Goal: Task Accomplishment & Management: Use online tool/utility

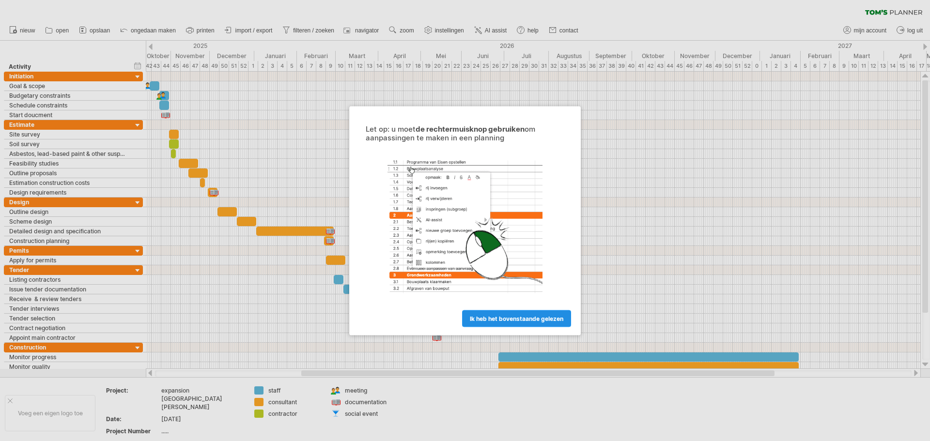
click at [528, 321] on span "ik heb het bovenstaande gelezen" at bounding box center [516, 318] width 93 height 7
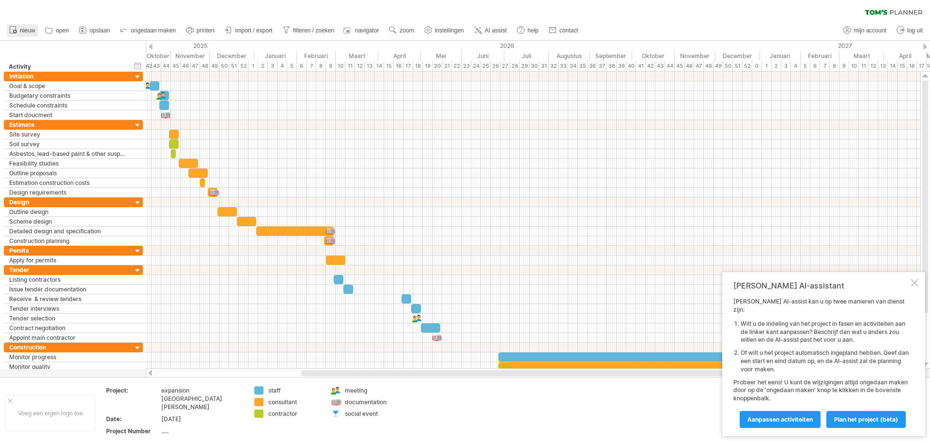
click at [27, 31] on span "nieuw" at bounding box center [27, 30] width 15 height 7
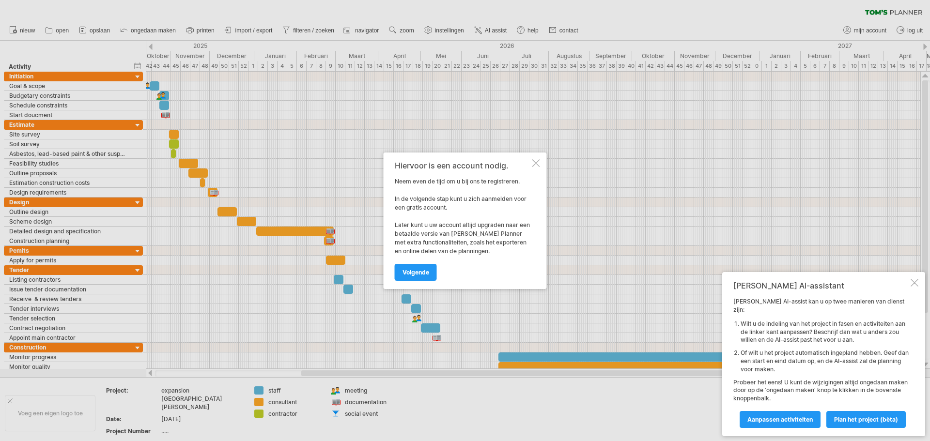
click at [534, 165] on div at bounding box center [536, 163] width 8 height 8
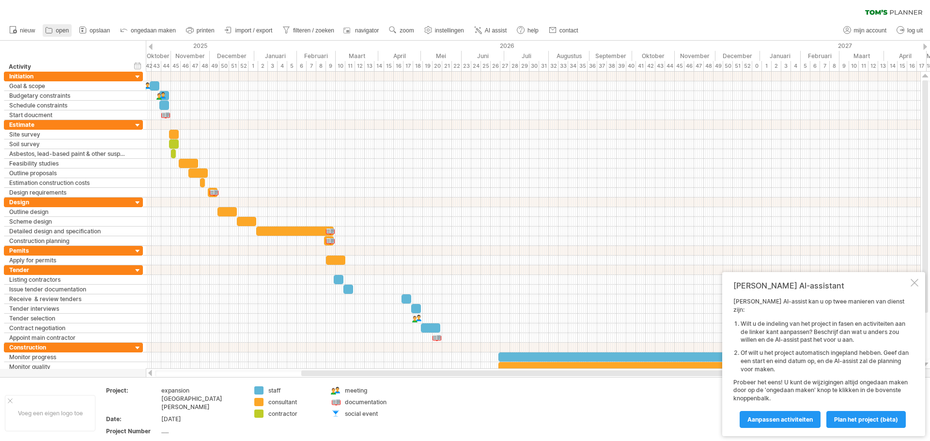
click at [53, 29] on icon at bounding box center [49, 30] width 10 height 10
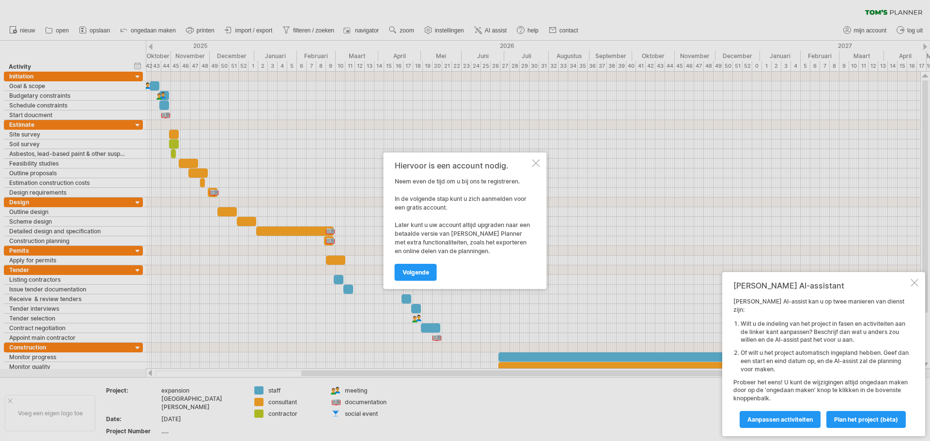
click at [531, 170] on div "Hiervoor is een account nodig. Neem even de tijd om u bij ons te registreren. I…" at bounding box center [464, 221] width 163 height 137
click at [535, 159] on div at bounding box center [536, 163] width 8 height 8
